Goal: Task Accomplishment & Management: Use online tool/utility

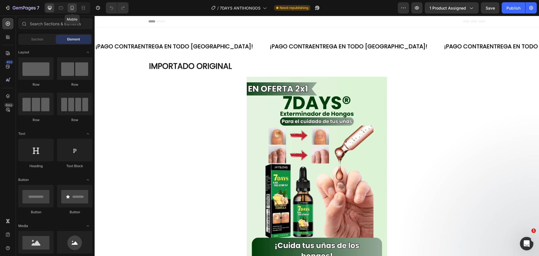
click at [72, 11] on div at bounding box center [72, 7] width 9 height 9
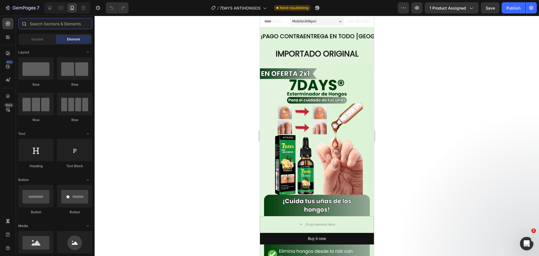
click at [45, 26] on input "text" at bounding box center [55, 23] width 74 height 11
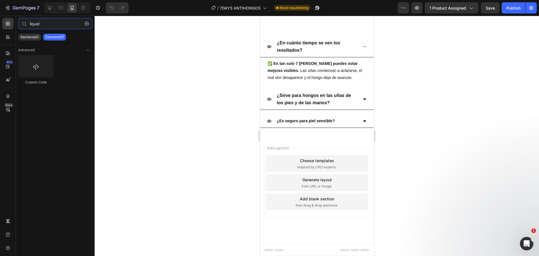
scroll to position [1010, 0]
type input "liquid"
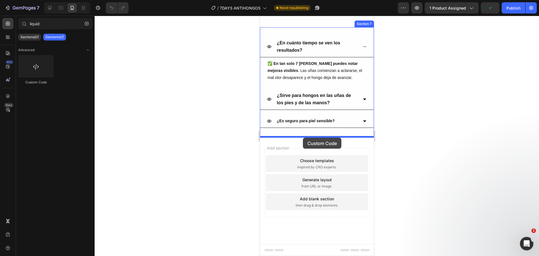
drag, startPoint x: 295, startPoint y: 77, endPoint x: 302, endPoint y: 137, distance: 60.5
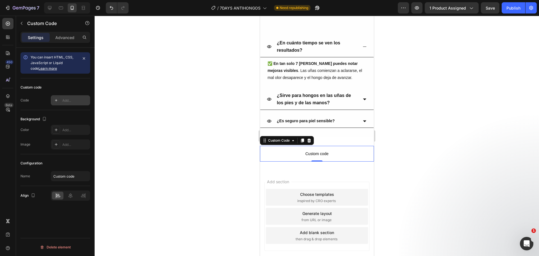
click at [60, 102] on div at bounding box center [56, 100] width 8 height 8
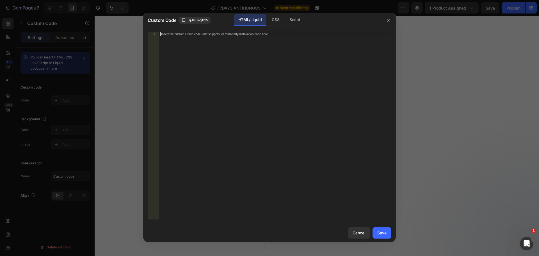
drag, startPoint x: 270, startPoint y: 35, endPoint x: 139, endPoint y: 25, distance: 131.9
click at [139, 25] on div "Custom Code .gJUukdjkx5 HTML/Liquid CSS Script 1 Insert the custom Liquid code,…" at bounding box center [269, 128] width 539 height 256
paste textarea "{% render 'a2reviews-widget' product:product %}"
type textarea "{% render 'a2reviews-widget' product:product %}"
click at [385, 230] on button "Save" at bounding box center [381, 232] width 19 height 11
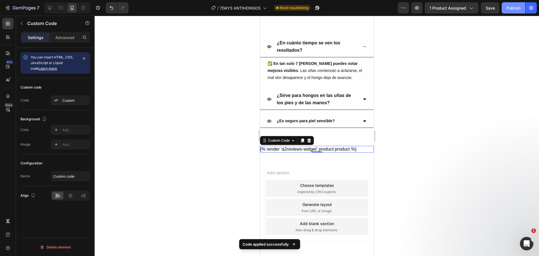
click at [510, 10] on div "Publish" at bounding box center [513, 8] width 14 height 6
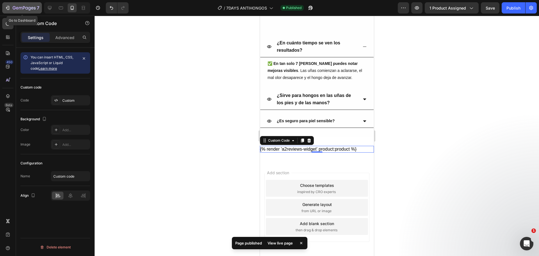
click at [28, 10] on icon "button" at bounding box center [24, 8] width 23 height 5
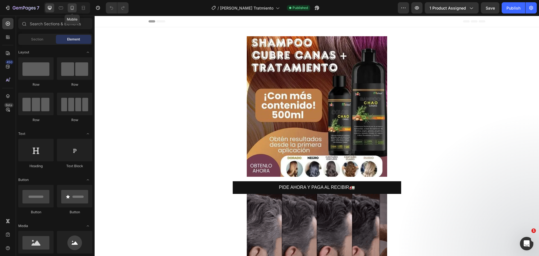
click at [74, 9] on icon at bounding box center [72, 8] width 6 height 6
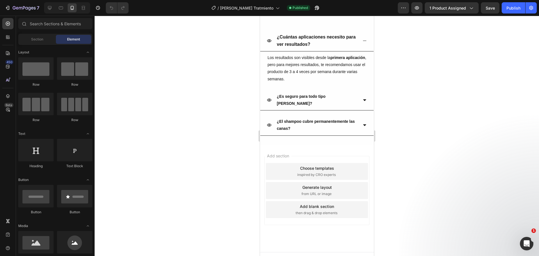
scroll to position [709, 0]
click at [47, 24] on input "text" at bounding box center [55, 23] width 74 height 11
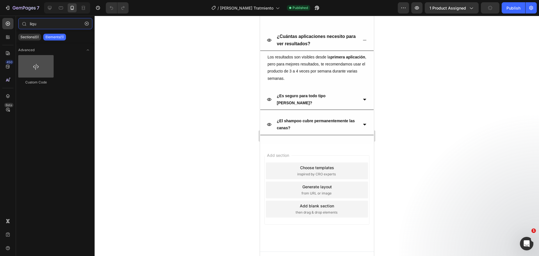
type input "liqu"
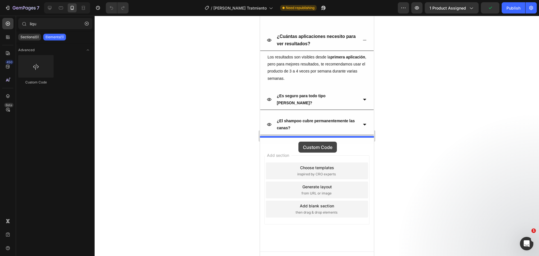
drag, startPoint x: 295, startPoint y: 83, endPoint x: 298, endPoint y: 141, distance: 58.7
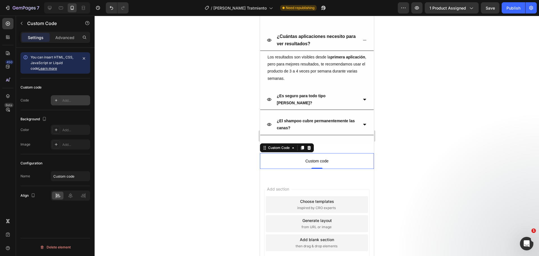
click at [69, 100] on div "Add..." at bounding box center [75, 100] width 26 height 5
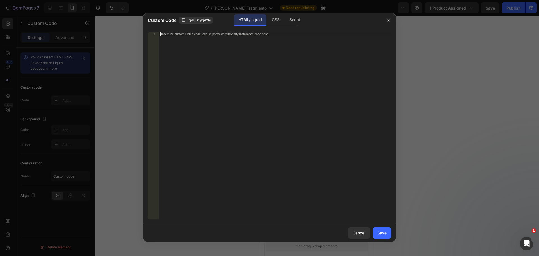
drag, startPoint x: 273, startPoint y: 35, endPoint x: 164, endPoint y: 29, distance: 109.8
click at [164, 29] on div "1 Insert the custom Liquid code, add snippets, or third-party installation code…" at bounding box center [269, 125] width 252 height 196
paste textarea "{% render 'a2reviews-widget' product:product %}"
type textarea "{% render 'a2reviews-widget' product:product %}"
click at [381, 228] on button "Save" at bounding box center [381, 232] width 19 height 11
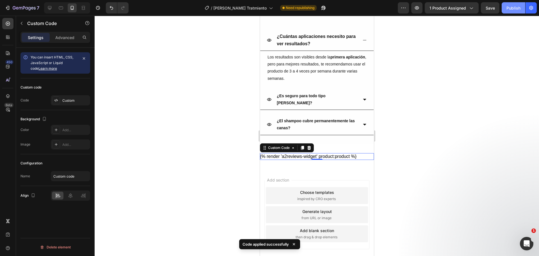
click at [512, 10] on div "Publish" at bounding box center [513, 8] width 14 height 6
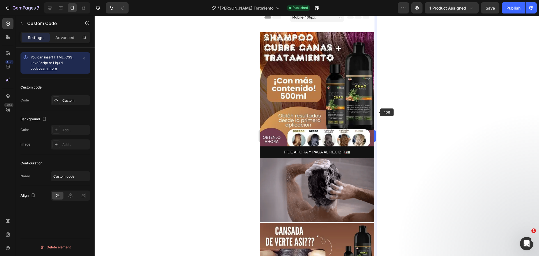
scroll to position [0, 0]
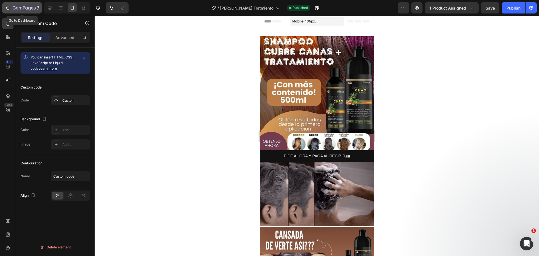
click at [29, 7] on icon "button" at bounding box center [29, 9] width 3 height 4
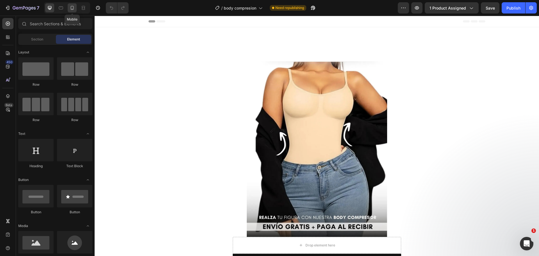
click at [72, 6] on icon at bounding box center [72, 8] width 6 height 6
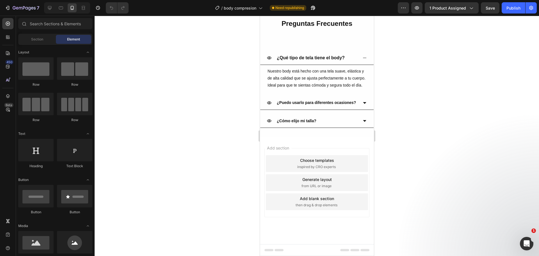
scroll to position [1025, 0]
click at [39, 24] on input "text" at bounding box center [55, 23] width 74 height 11
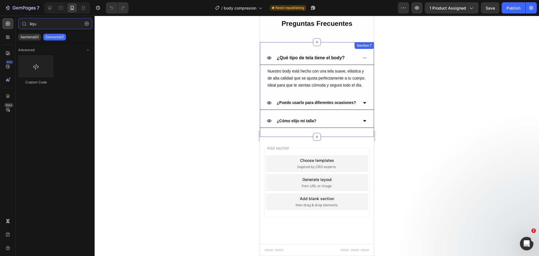
type input "liqu"
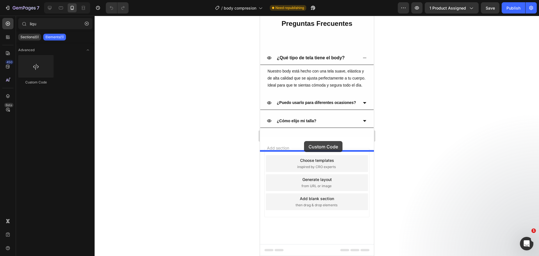
drag, startPoint x: 338, startPoint y: 93, endPoint x: 303, endPoint y: 141, distance: 59.0
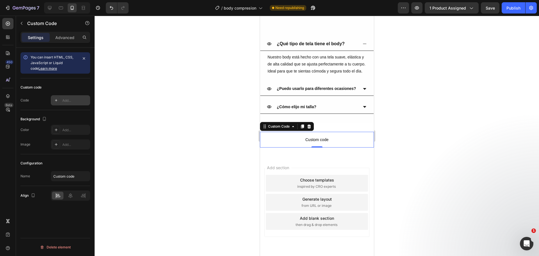
click at [67, 103] on div "Add..." at bounding box center [70, 100] width 39 height 10
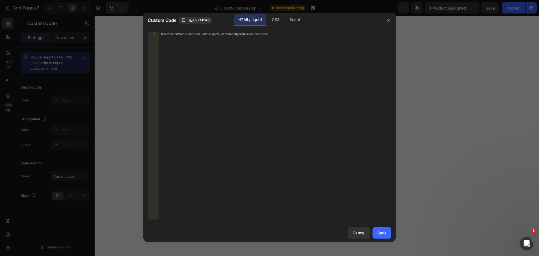
click at [269, 36] on div "Insert the custom Liquid code, add snippets, or third-party installation code h…" at bounding box center [275, 129] width 232 height 195
paste textarea "{% render 'a2reviews-widget' product:product %}"
type textarea "{% render 'a2reviews-widget' product:product %}"
click at [383, 234] on div "Save" at bounding box center [381, 232] width 9 height 6
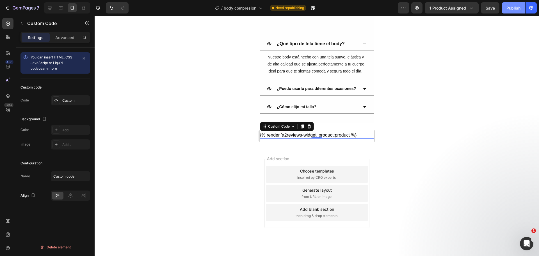
click at [514, 10] on div "Publish" at bounding box center [513, 8] width 14 height 6
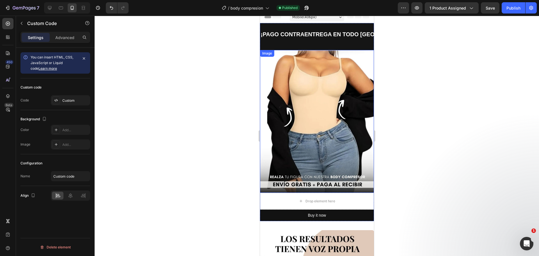
scroll to position [0, 0]
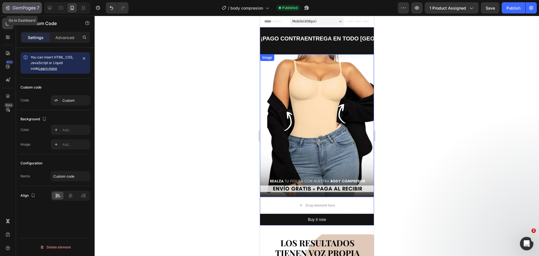
click at [24, 8] on icon "button" at bounding box center [24, 8] width 23 height 5
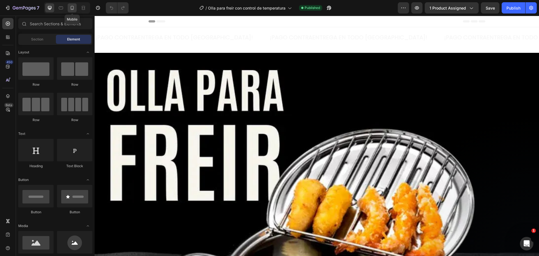
click at [72, 8] on icon at bounding box center [72, 8] width 6 height 6
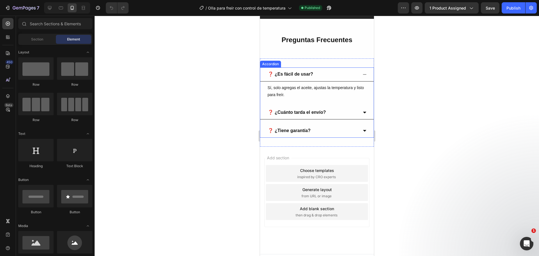
scroll to position [325, 0]
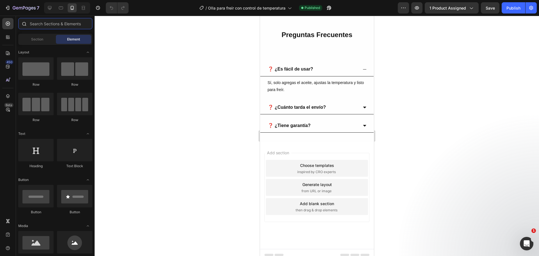
click at [46, 26] on input "text" at bounding box center [55, 23] width 74 height 11
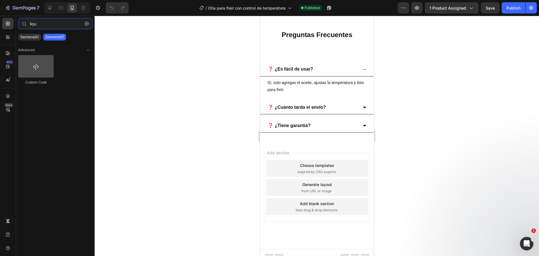
type input "liqu"
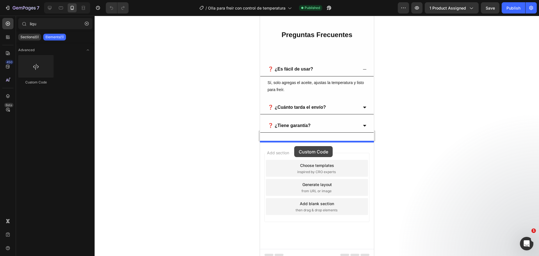
drag, startPoint x: 291, startPoint y: 92, endPoint x: 294, endPoint y: 146, distance: 53.9
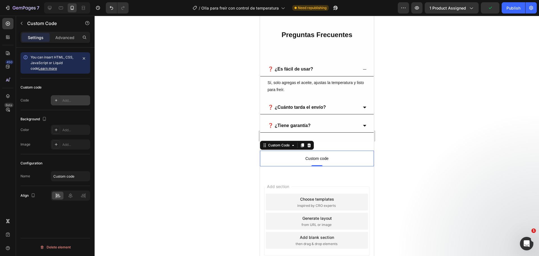
click at [68, 100] on div "Add..." at bounding box center [75, 100] width 26 height 5
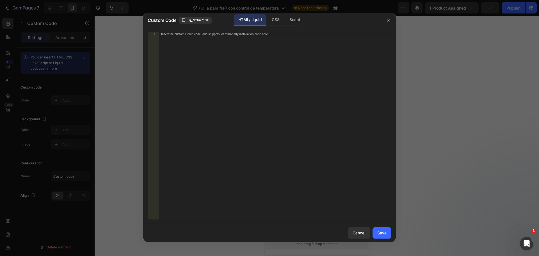
click at [264, 37] on div "Insert the custom Liquid code, add snippets, or third-party installation code h…" at bounding box center [275, 129] width 232 height 195
paste textarea "{% render 'a2reviews-widget' product:product %}"
type textarea "{% render 'a2reviews-widget' product:product %}"
click at [382, 228] on button "Save" at bounding box center [381, 232] width 19 height 11
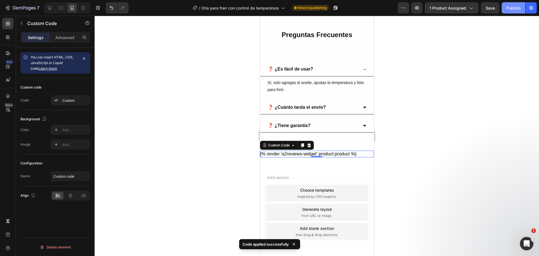
click at [510, 8] on div "Publish" at bounding box center [513, 8] width 14 height 6
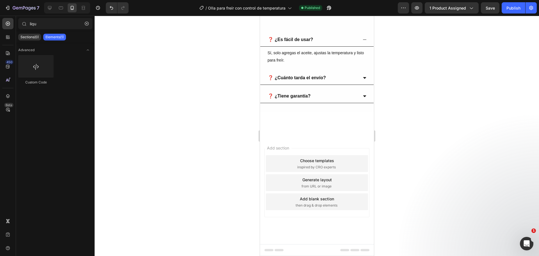
scroll to position [1342, 0]
drag, startPoint x: 35, startPoint y: 66, endPoint x: 119, endPoint y: 106, distance: 93.1
click at [119, 0] on div "7 Version history / Olla para freír con control de temperatura Published Previe…" at bounding box center [269, 0] width 539 height 0
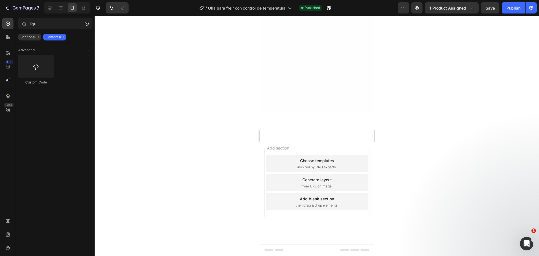
scroll to position [893, 0]
click at [19, 8] on icon "button" at bounding box center [24, 8] width 23 height 5
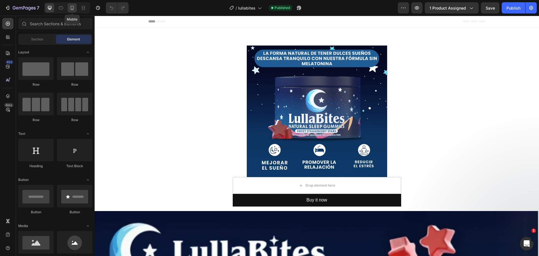
click at [70, 6] on icon at bounding box center [72, 8] width 6 height 6
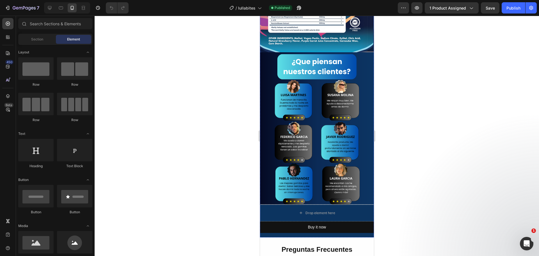
scroll to position [785, 0]
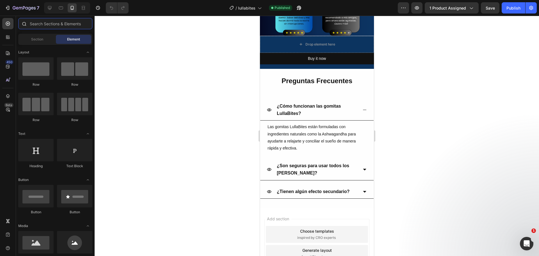
click at [58, 26] on input "text" at bounding box center [55, 23] width 74 height 11
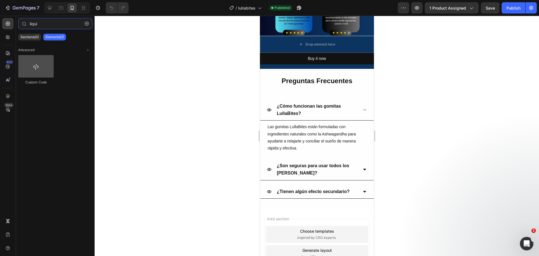
type input "liqui"
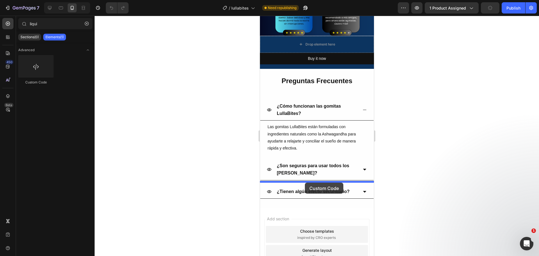
drag, startPoint x: 300, startPoint y: 80, endPoint x: 304, endPoint y: 182, distance: 102.7
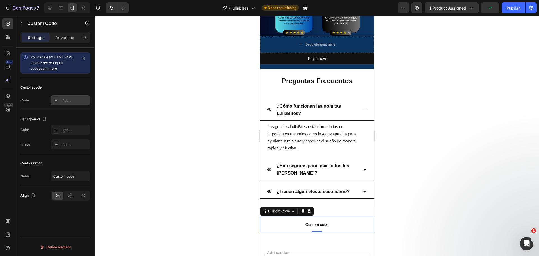
click at [69, 95] on div "Add..." at bounding box center [70, 100] width 39 height 10
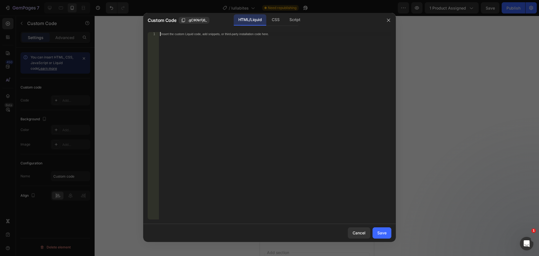
click at [252, 42] on div "Insert the custom Liquid code, add snippets, or third-party installation code h…" at bounding box center [275, 129] width 232 height 195
paste textarea "{% render 'a2reviews-widget' product:product %}"
type textarea "{% render 'a2reviews-widget' product:product %}"
click at [381, 231] on div "Save" at bounding box center [381, 232] width 9 height 6
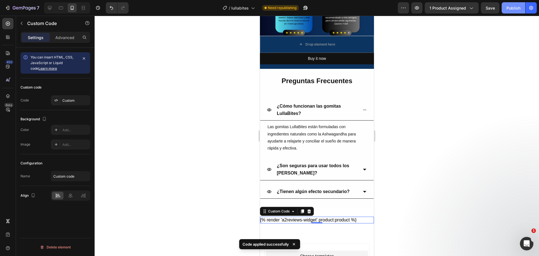
click at [508, 5] on div "Publish" at bounding box center [513, 8] width 14 height 6
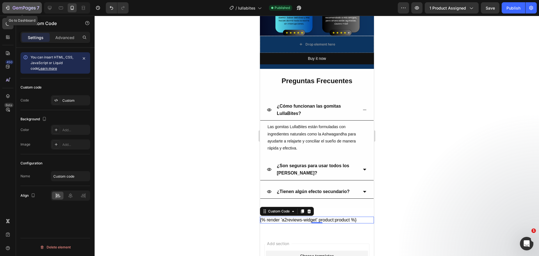
click at [22, 5] on div "7" at bounding box center [26, 7] width 27 height 7
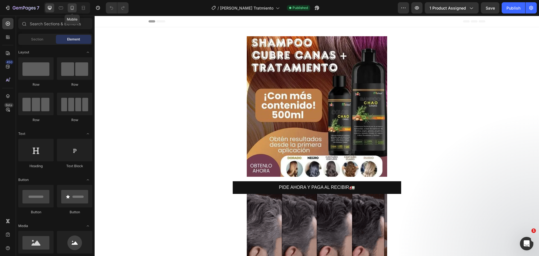
click at [73, 8] on icon at bounding box center [72, 8] width 3 height 4
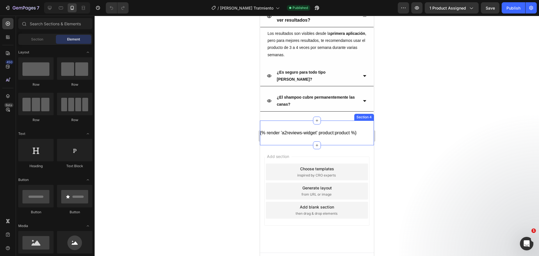
scroll to position [734, 0]
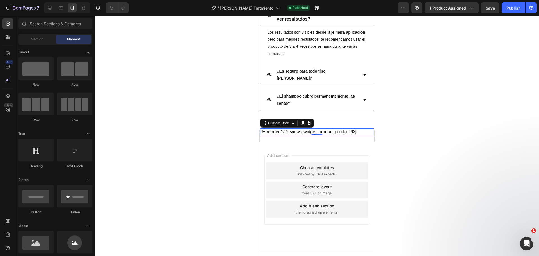
click at [312, 128] on div "{% render 'a2reviews-widget' product:product %}" at bounding box center [316, 131] width 114 height 7
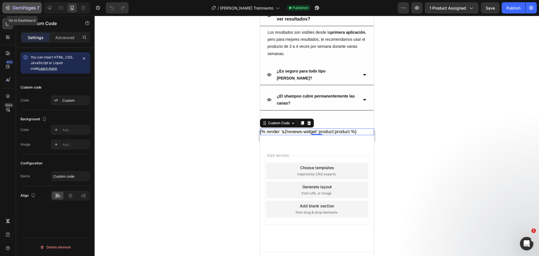
click at [28, 9] on icon "button" at bounding box center [24, 8] width 23 height 5
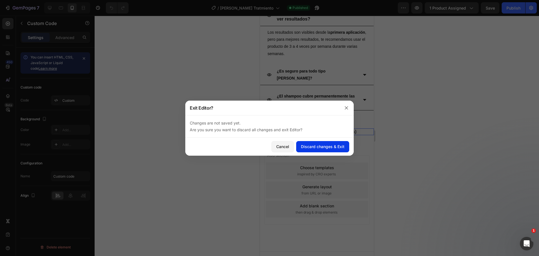
click at [309, 148] on div "Discard changes & Exit" at bounding box center [322, 146] width 43 height 6
